Goal: Task Accomplishment & Management: Complete application form

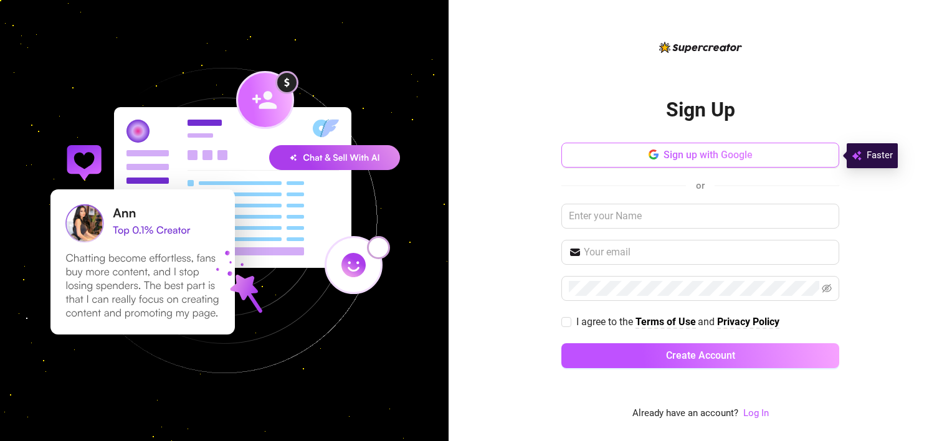
drag, startPoint x: 0, startPoint y: 0, endPoint x: 705, endPoint y: 152, distance: 721.2
click at [705, 152] on span "Sign up with Google" at bounding box center [707, 155] width 89 height 12
click at [742, 167] on button "Sign up with Google" at bounding box center [700, 155] width 278 height 25
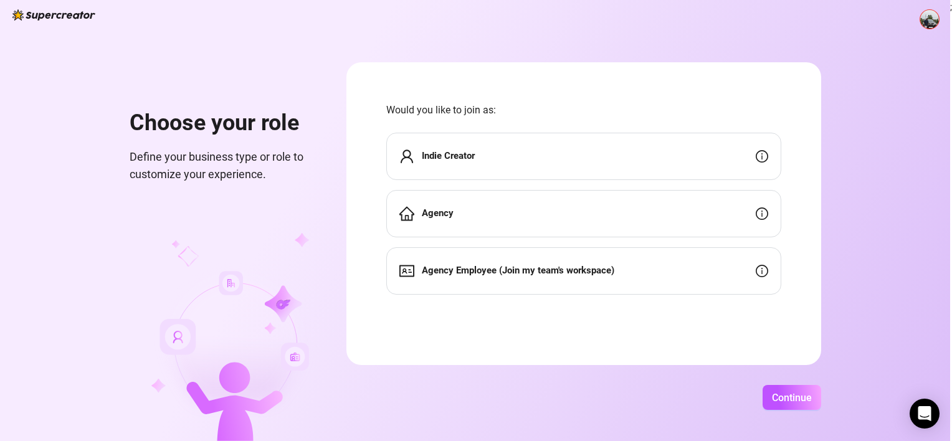
click at [604, 153] on div "Indie Creator" at bounding box center [583, 156] width 395 height 47
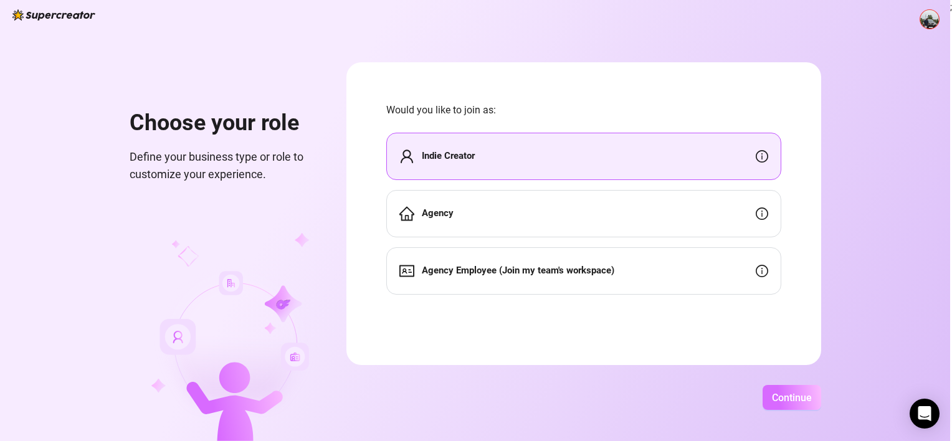
click at [783, 387] on button "Continue" at bounding box center [791, 397] width 59 height 25
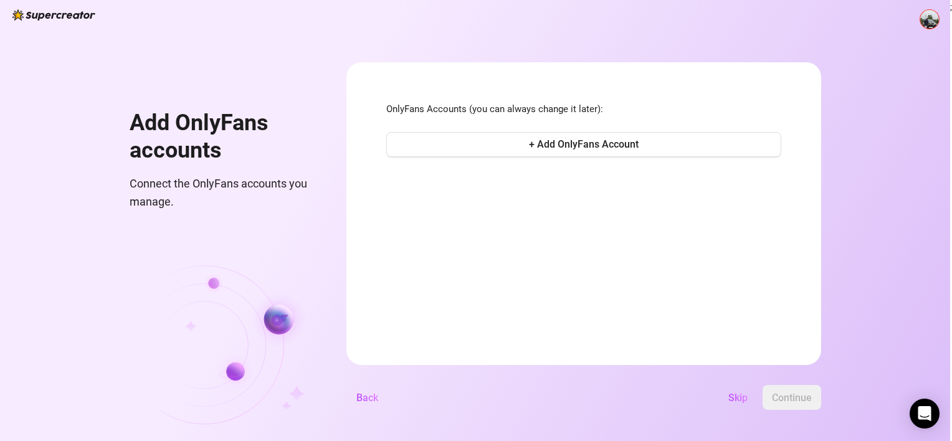
click at [562, 125] on div "OnlyFans Accounts (you can always change it later): + Add OnlyFans Account" at bounding box center [583, 131] width 395 height 58
click at [561, 133] on button "+ Add OnlyFans Account" at bounding box center [583, 144] width 395 height 25
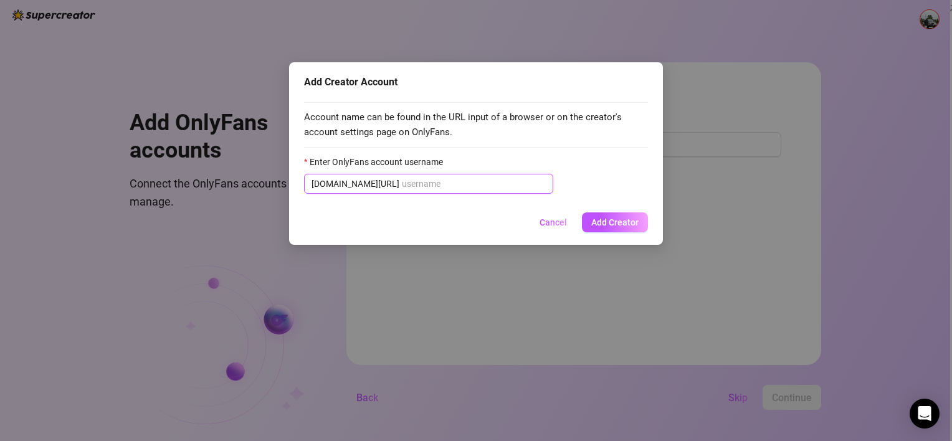
click at [430, 183] on input "Enter OnlyFans account username" at bounding box center [474, 184] width 144 height 14
click at [415, 187] on input "Enter OnlyFans account username" at bounding box center [474, 184] width 144 height 14
paste input "onlynovamiakhan001"
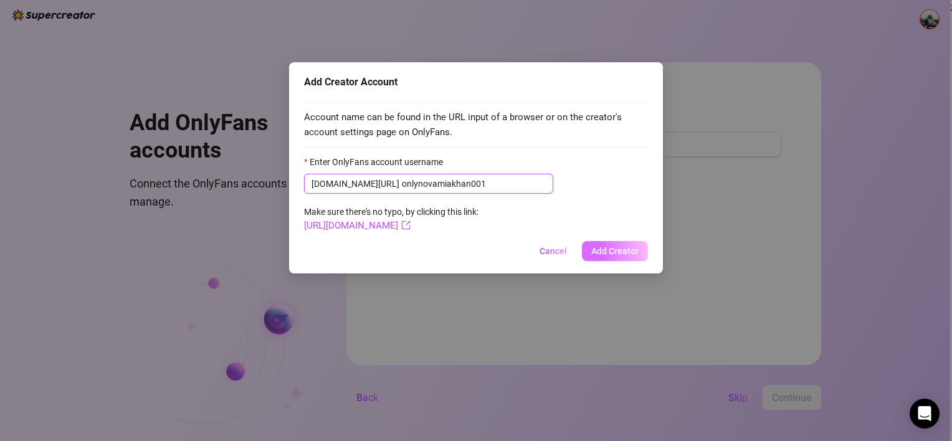
type input "onlynovamiakhan001"
click at [607, 251] on span "Add Creator" at bounding box center [614, 251] width 47 height 10
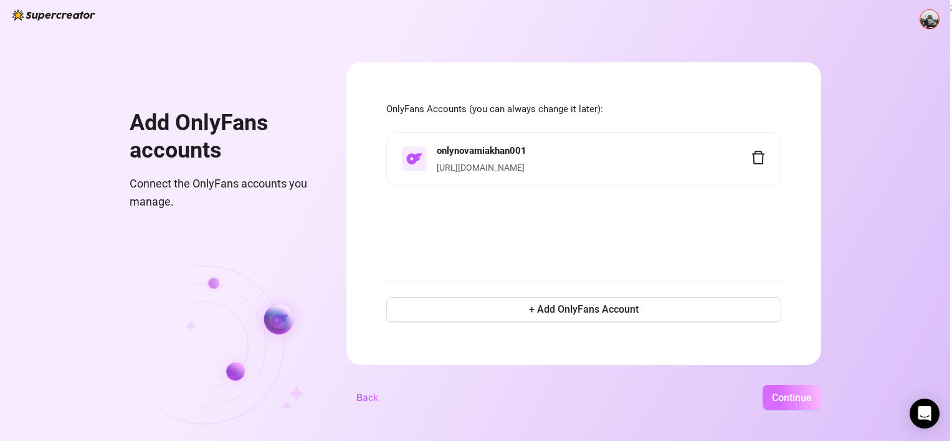
click at [787, 402] on span "Continue" at bounding box center [792, 398] width 40 height 12
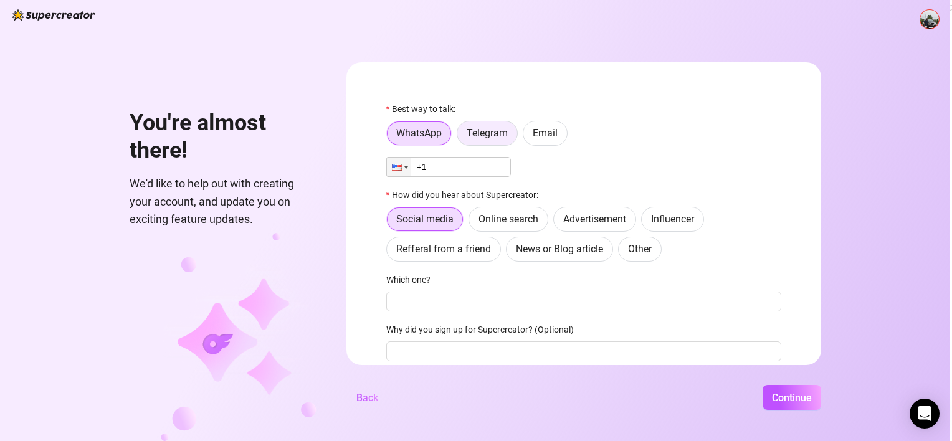
click at [484, 135] on span "Telegram" at bounding box center [486, 133] width 41 height 12
click at [460, 136] on input "Telegram" at bounding box center [460, 136] width 0 height 0
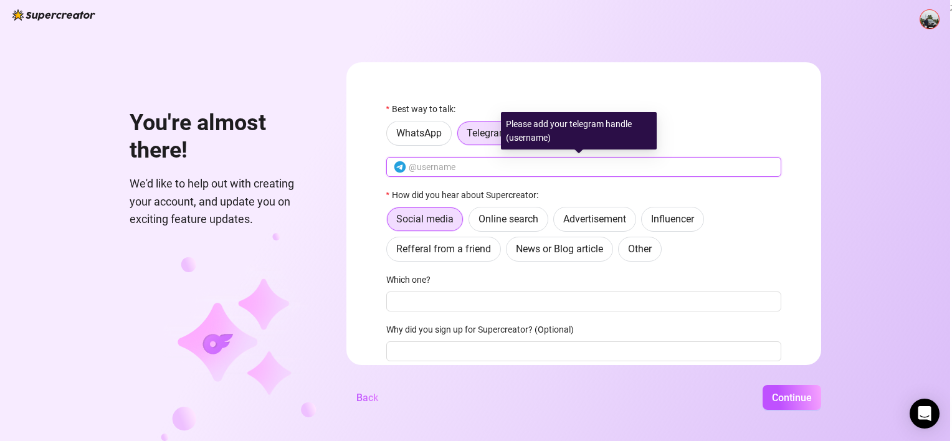
click at [456, 166] on input "text" at bounding box center [591, 167] width 365 height 14
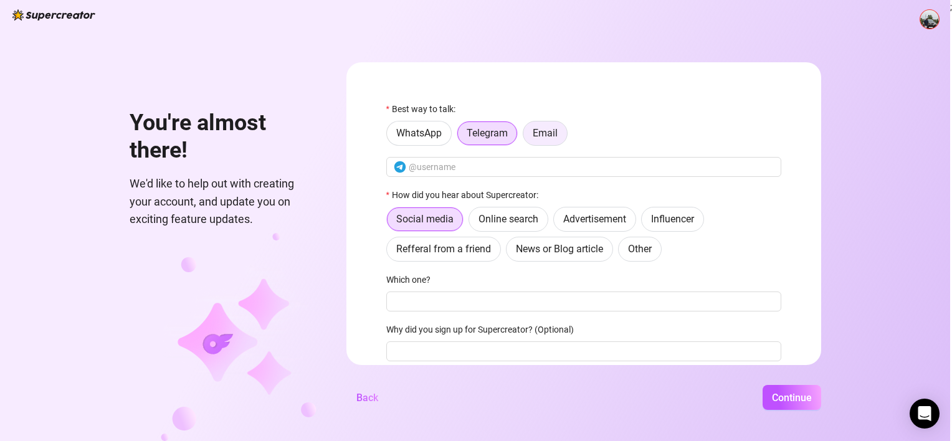
click at [556, 132] on span "Email" at bounding box center [544, 133] width 25 height 12
click at [526, 136] on input "Email" at bounding box center [526, 136] width 0 height 0
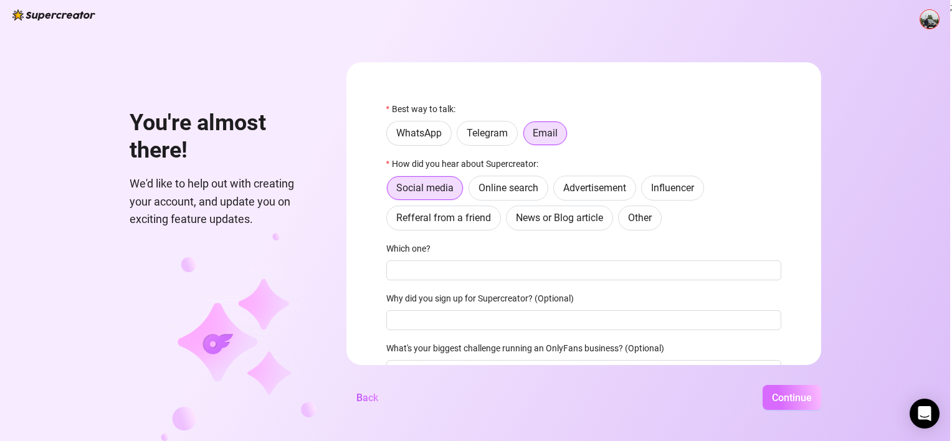
click at [816, 402] on button "Continue" at bounding box center [791, 397] width 59 height 25
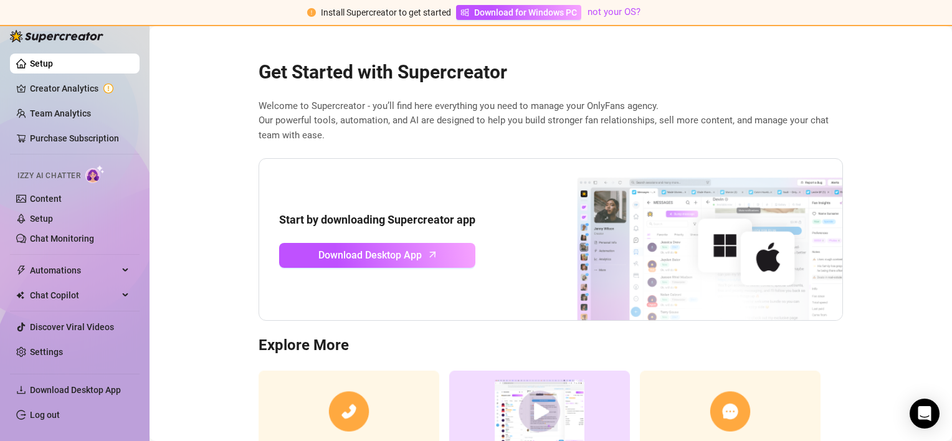
scroll to position [98, 0]
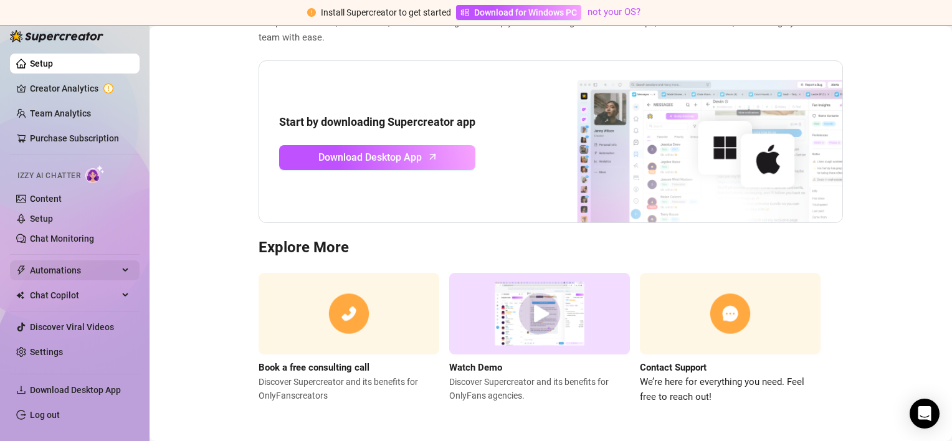
click at [120, 270] on div "Automations" at bounding box center [75, 270] width 130 height 20
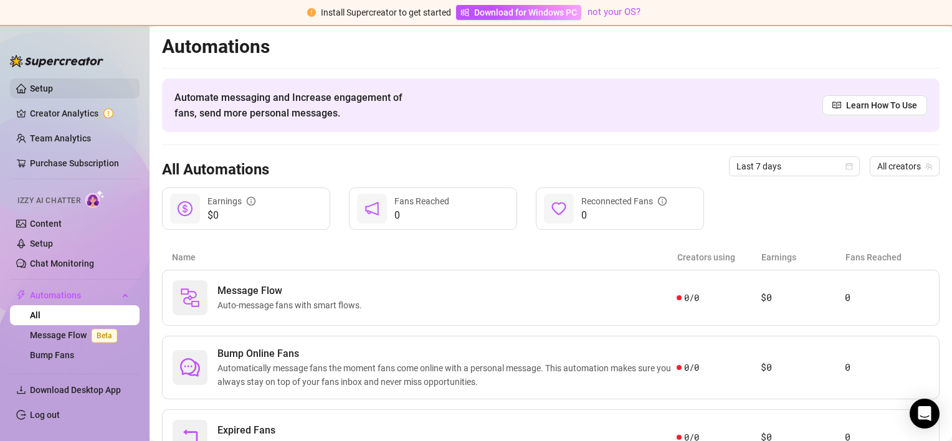
click at [49, 88] on link "Setup" at bounding box center [41, 88] width 23 height 10
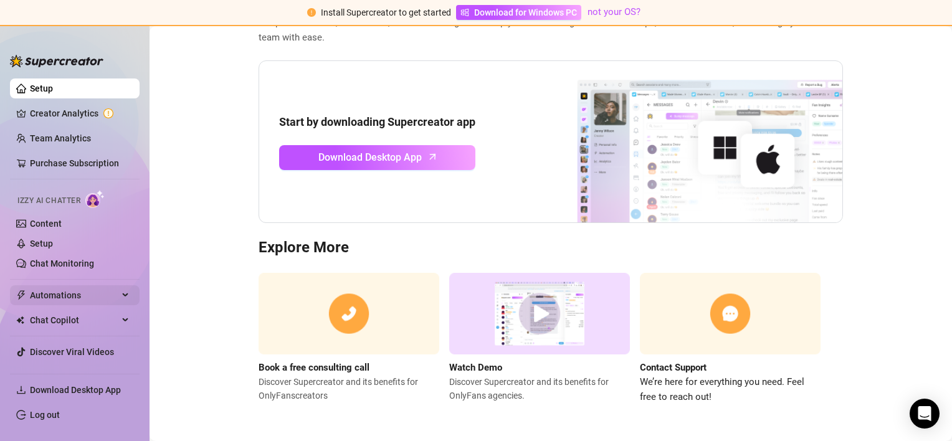
scroll to position [23, 0]
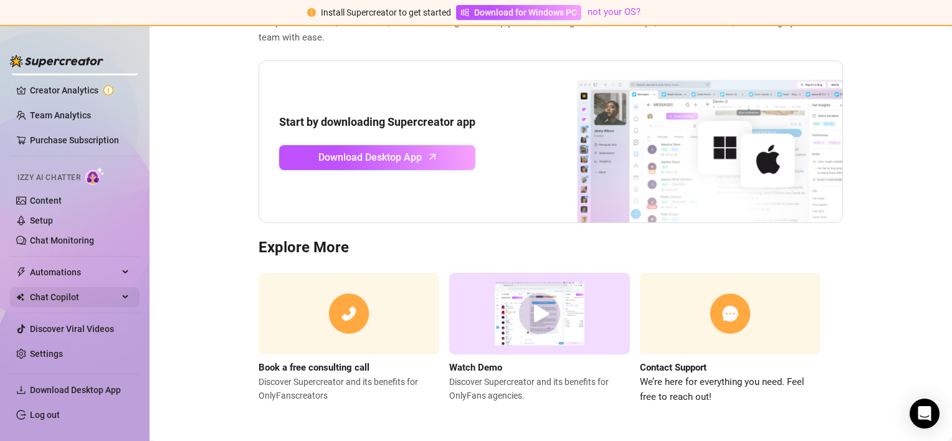
click at [81, 302] on span "Chat Copilot" at bounding box center [74, 297] width 88 height 20
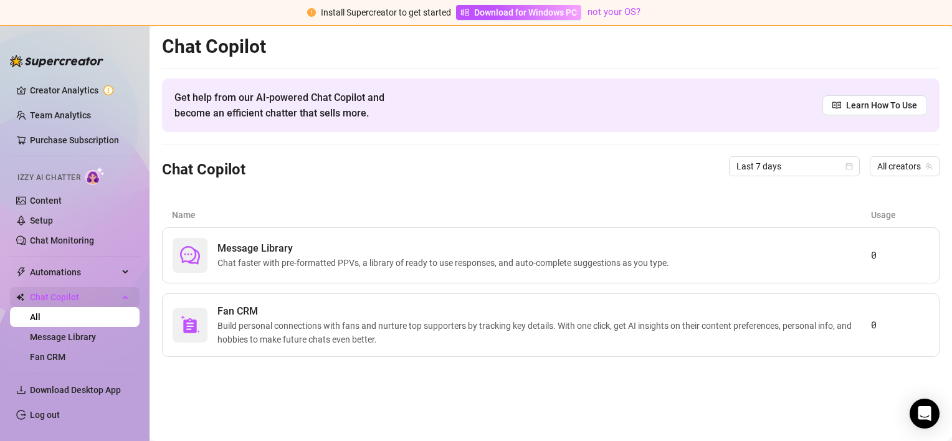
click at [87, 289] on span "Chat Copilot" at bounding box center [74, 297] width 88 height 20
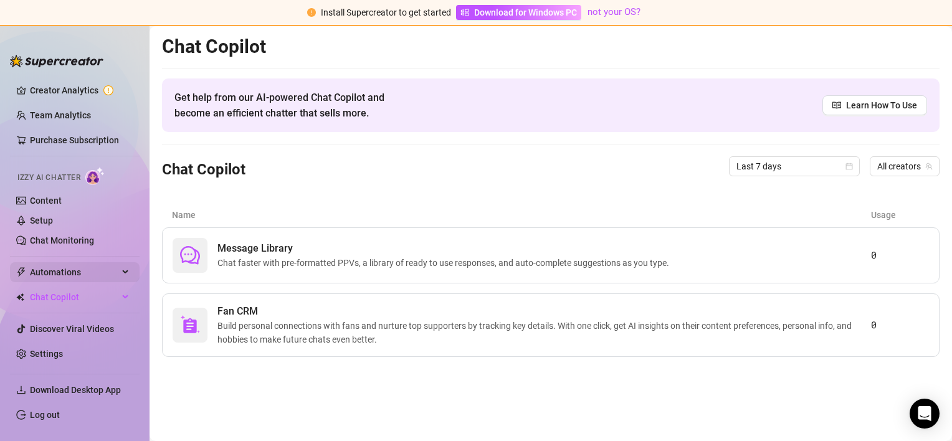
click at [96, 267] on span "Automations" at bounding box center [74, 272] width 88 height 20
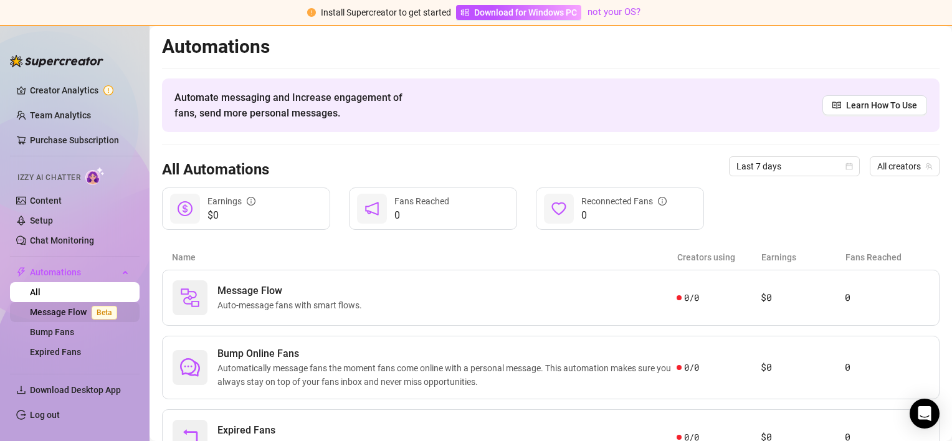
scroll to position [103, 0]
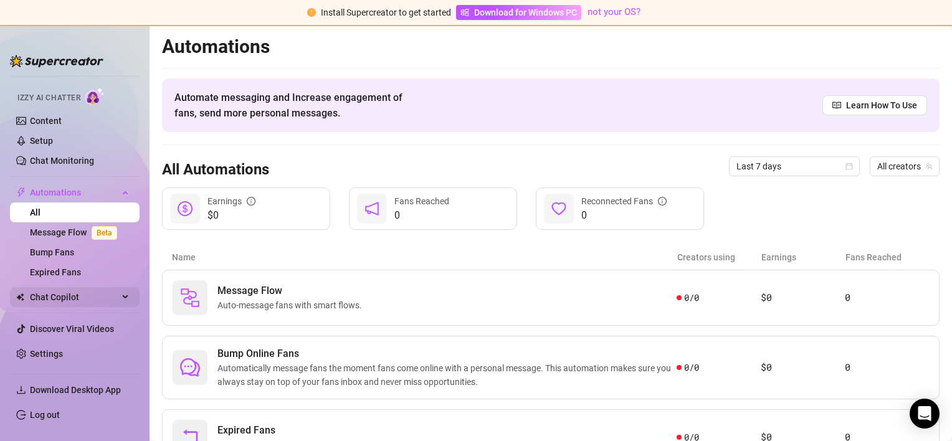
click at [102, 296] on span "Chat Copilot" at bounding box center [74, 297] width 88 height 20
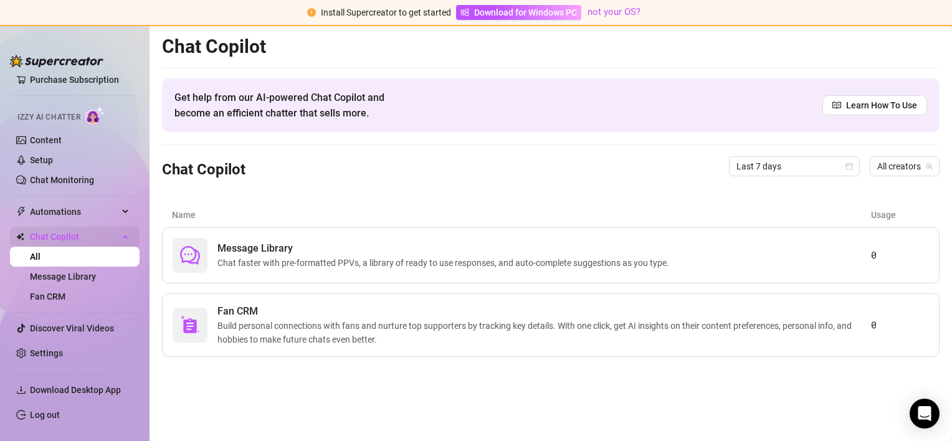
scroll to position [83, 0]
click at [53, 156] on link "Setup" at bounding box center [41, 161] width 23 height 10
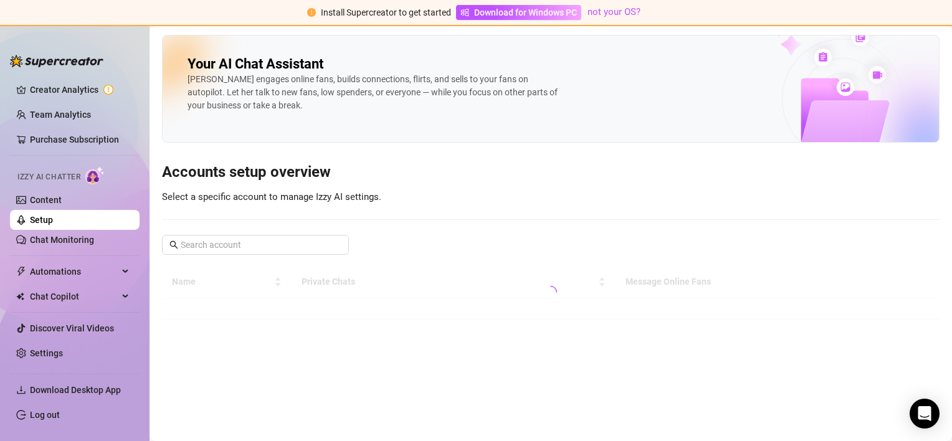
scroll to position [23, 0]
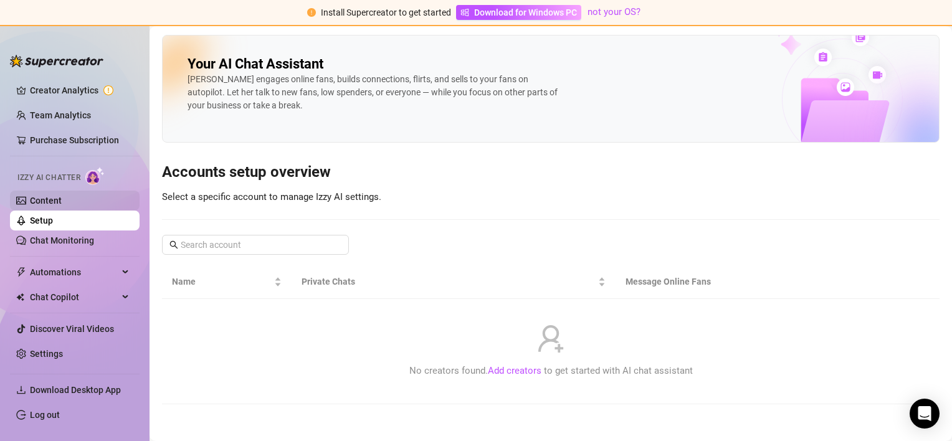
click at [59, 206] on link "Content" at bounding box center [46, 201] width 32 height 10
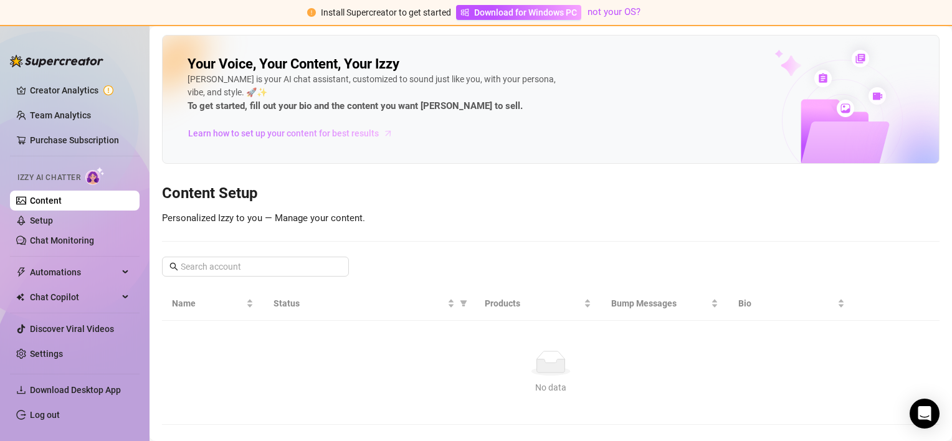
click at [285, 136] on span "Learn how to set up your content for best results" at bounding box center [283, 133] width 191 height 14
